Goal: Task Accomplishment & Management: Use online tool/utility

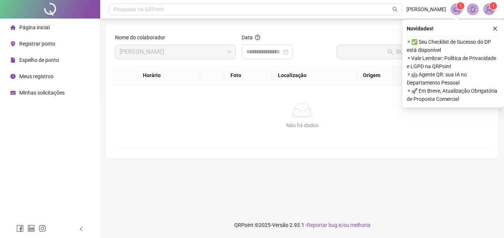
click at [24, 42] on span "Registrar ponto" at bounding box center [37, 44] width 36 height 6
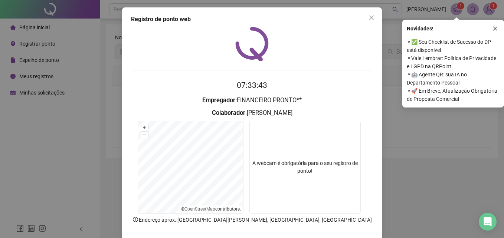
scroll to position [35, 0]
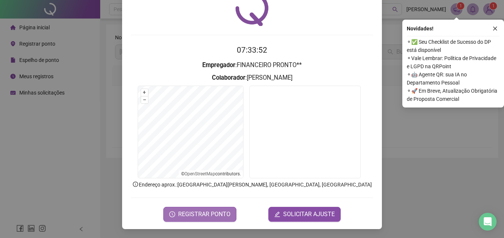
click at [206, 207] on button "REGISTRAR PONTO" at bounding box center [199, 214] width 73 height 15
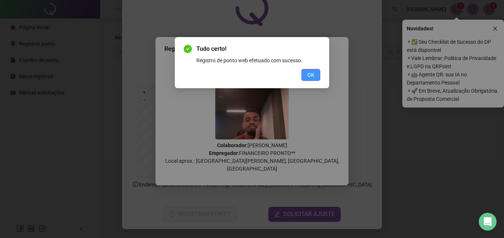
click at [311, 81] on button "OK" at bounding box center [310, 75] width 19 height 12
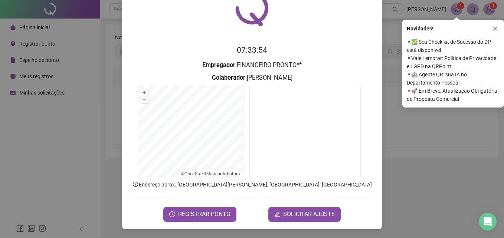
scroll to position [0, 0]
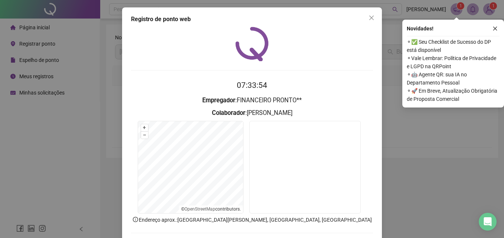
click at [369, 20] on icon "close" at bounding box center [372, 18] width 6 height 6
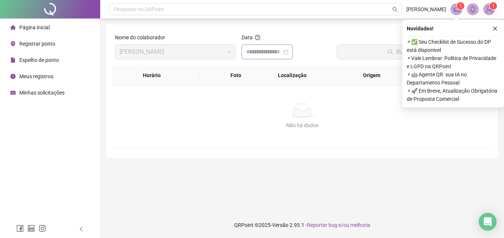
click at [288, 53] on div at bounding box center [267, 52] width 42 height 9
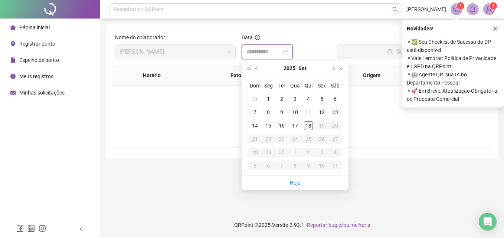
type input "**********"
click at [307, 125] on div "18" at bounding box center [308, 125] width 9 height 9
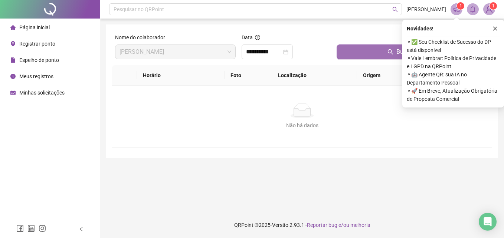
click at [348, 46] on button "Buscar registros" at bounding box center [413, 52] width 153 height 15
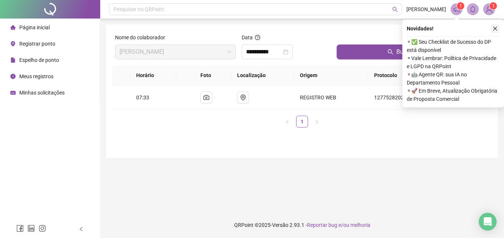
click at [494, 32] on button "button" at bounding box center [495, 28] width 9 height 9
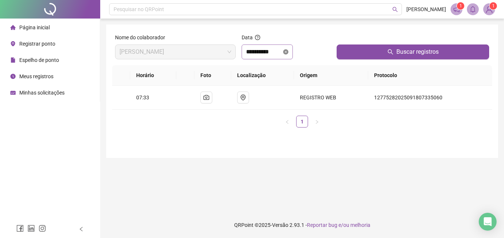
click at [288, 52] on icon "close-circle" at bounding box center [285, 51] width 5 height 5
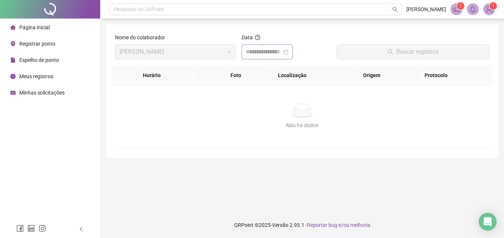
click at [288, 52] on div at bounding box center [267, 52] width 42 height 9
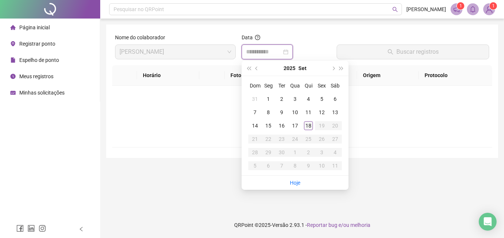
type input "**********"
drag, startPoint x: 309, startPoint y: 126, endPoint x: 315, endPoint y: 121, distance: 8.0
click at [309, 126] on div "18" at bounding box center [308, 125] width 9 height 9
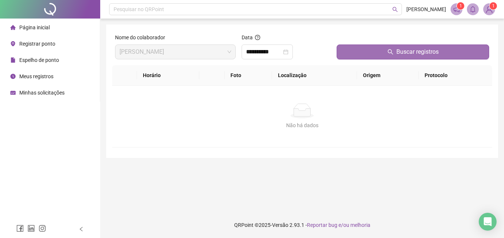
click at [400, 56] on span "Buscar registros" at bounding box center [417, 52] width 42 height 9
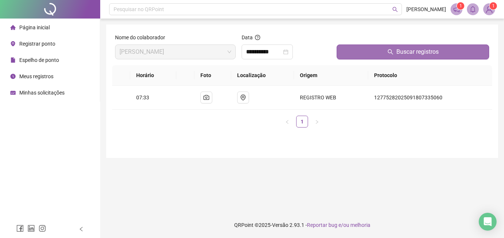
click at [418, 52] on span "Buscar registros" at bounding box center [417, 52] width 42 height 9
click at [415, 53] on span "Buscar registros" at bounding box center [417, 52] width 42 height 9
